Goal: Task Accomplishment & Management: Use online tool/utility

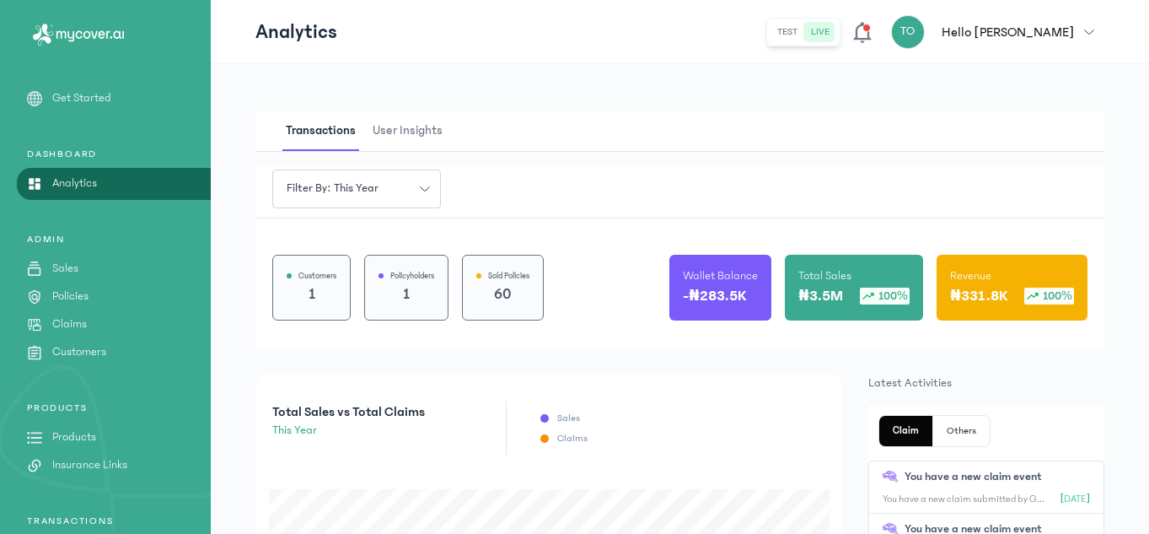
drag, startPoint x: 1147, startPoint y: 73, endPoint x: 1151, endPoint y: 98, distance: 24.7
click at [1149, 98] on html "MyCoverAi Get Started DASHBOARD Analytics ADMIN Sales Policies Claims Customers…" at bounding box center [574, 267] width 1149 height 534
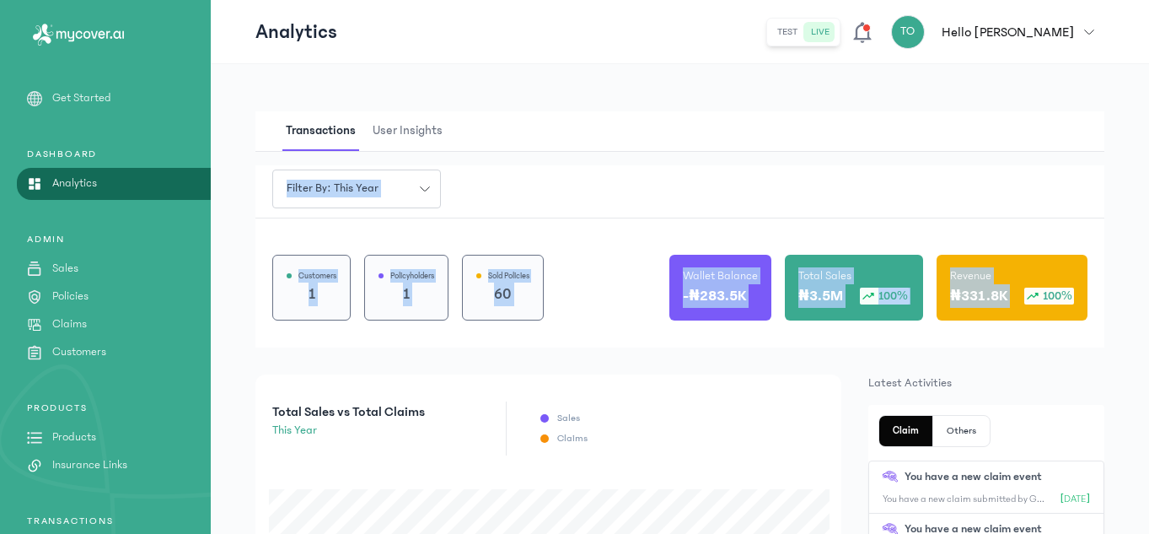
drag, startPoint x: 1146, startPoint y: 118, endPoint x: 1151, endPoint y: 247, distance: 129.1
click at [1149, 247] on html "MyCoverAi Get Started DASHBOARD Analytics ADMIN Sales Policies Claims Customers…" at bounding box center [574, 267] width 1149 height 534
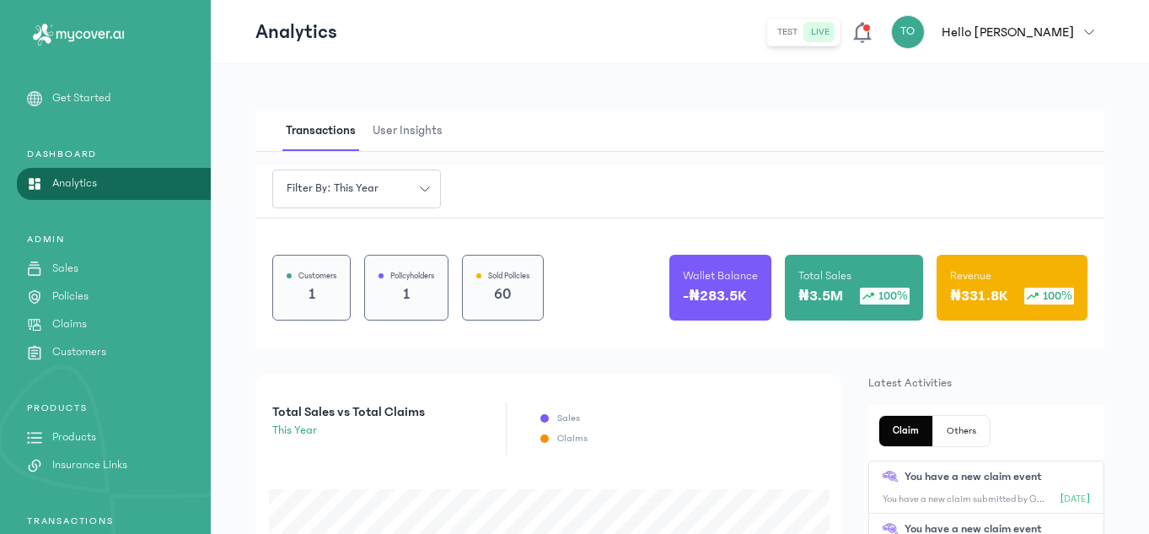
click at [599, 131] on div "Transactions User Insights" at bounding box center [679, 131] width 849 height 40
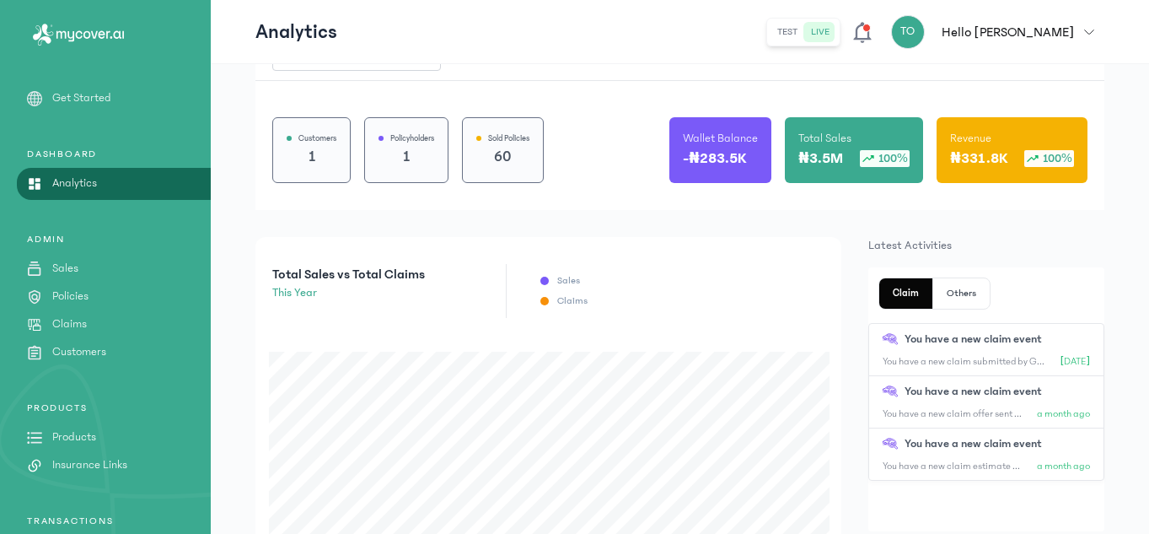
scroll to position [135, 0]
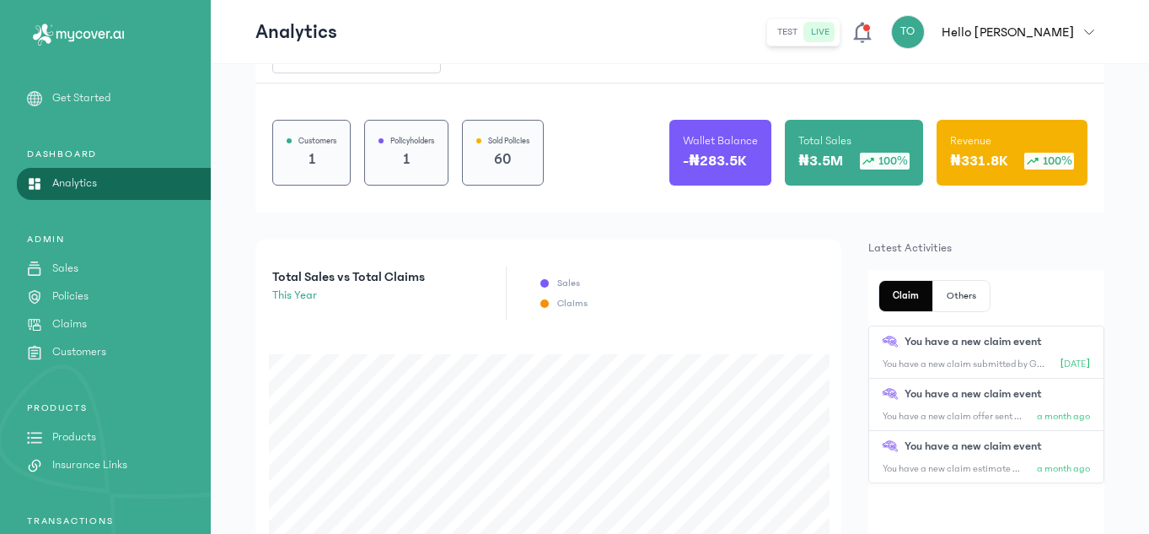
click at [942, 346] on p "You have a new claim event" at bounding box center [972, 342] width 137 height 18
click at [897, 346] on icon at bounding box center [890, 341] width 15 height 15
click at [83, 328] on p "Claims" at bounding box center [69, 324] width 35 height 18
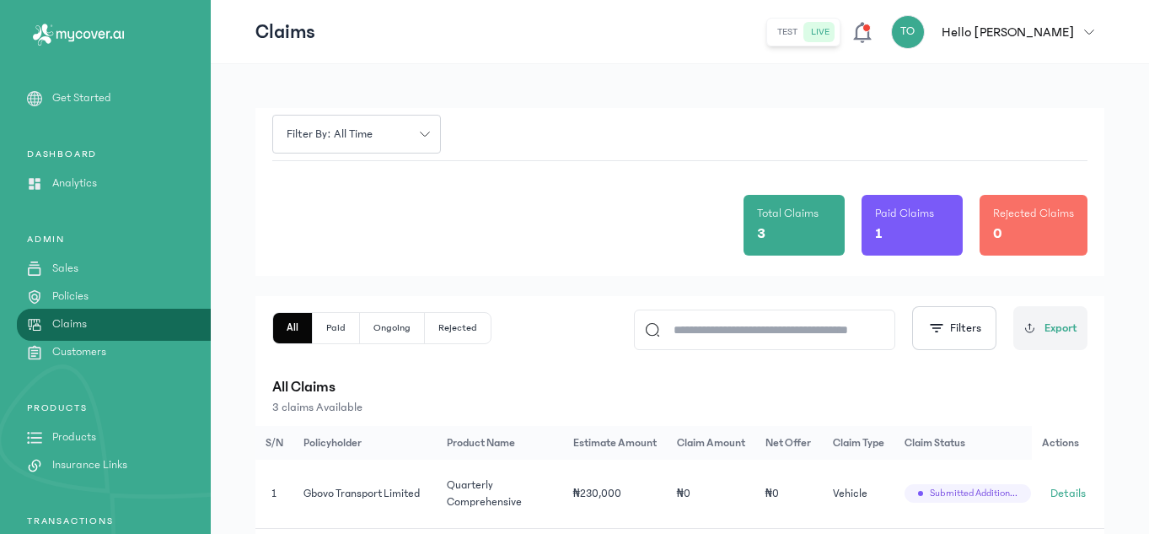
click at [477, 380] on p "All Claims" at bounding box center [679, 387] width 815 height 24
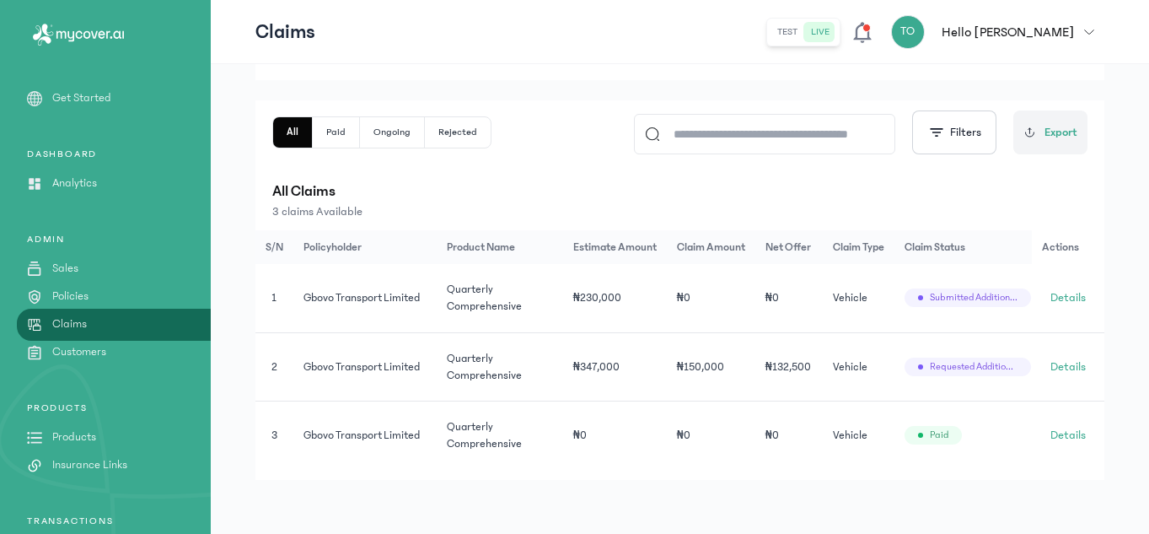
scroll to position [199, 0]
click at [596, 287] on td "₦230,000" at bounding box center [615, 298] width 104 height 68
click at [618, 294] on td "₦230,000" at bounding box center [615, 298] width 104 height 68
click at [1066, 298] on span "Details" at bounding box center [1067, 297] width 35 height 17
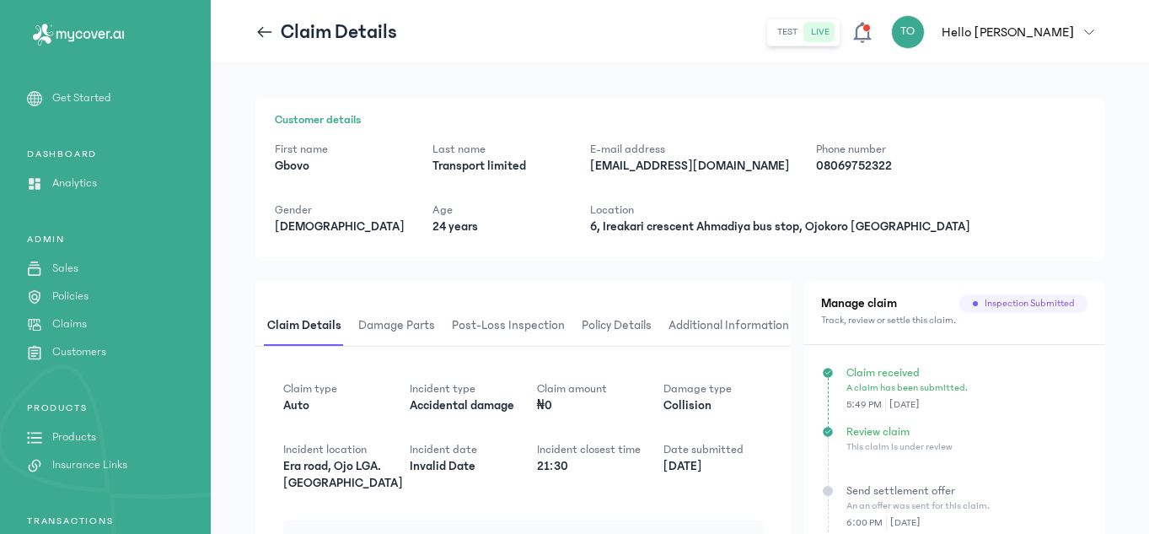
click at [877, 231] on div "First name [PERSON_NAME] Last name Transport limited E-mail address [EMAIL_ADDR…" at bounding box center [680, 188] width 810 height 94
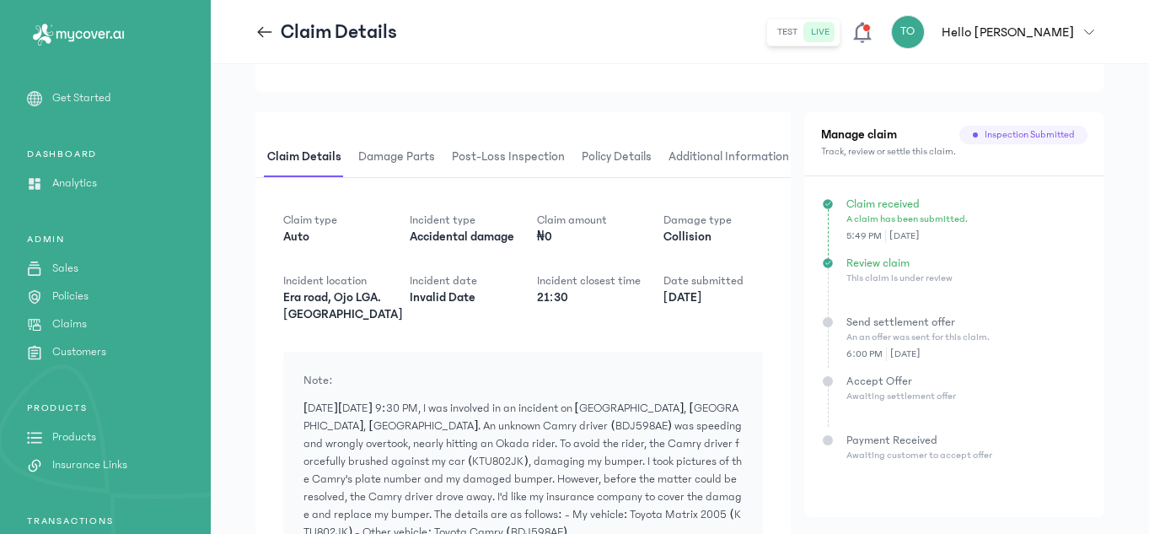
scroll to position [135, 0]
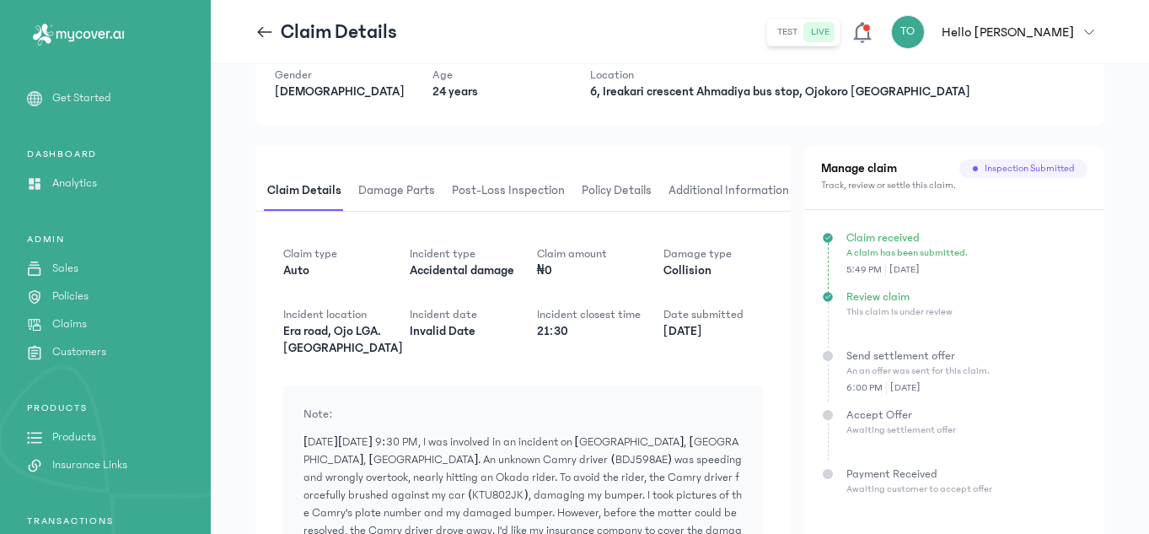
click at [524, 192] on span "Post-loss inspection" at bounding box center [508, 191] width 120 height 40
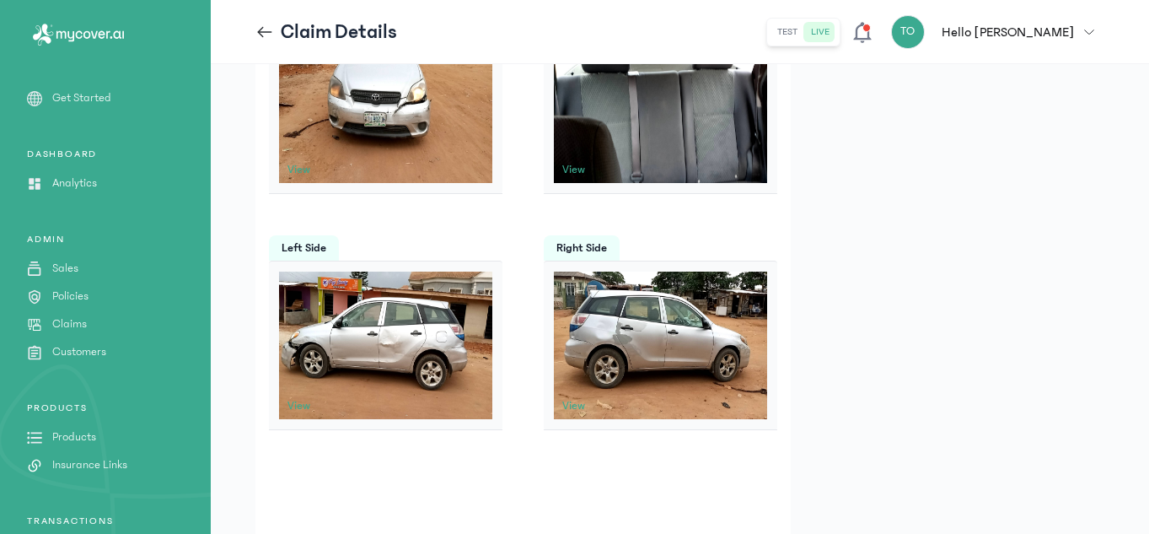
scroll to position [928, 0]
